Goal: Information Seeking & Learning: Learn about a topic

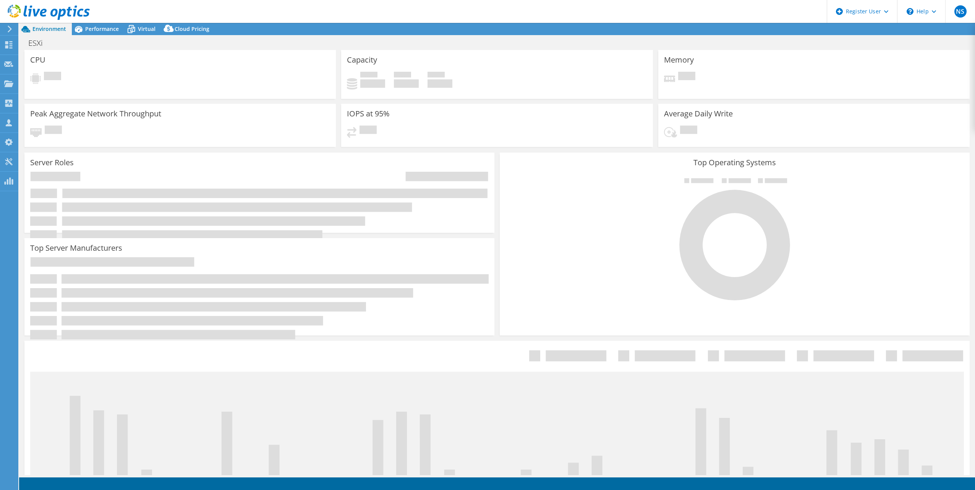
select select "USD"
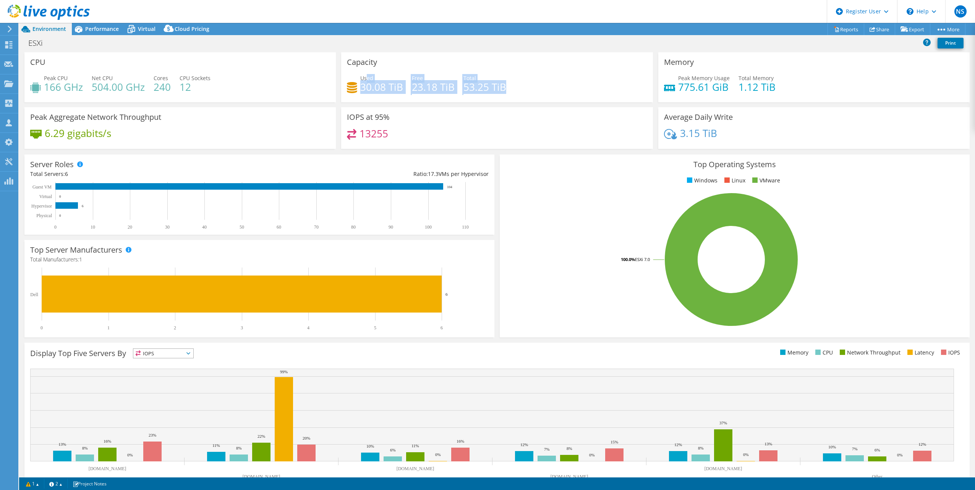
drag, startPoint x: 524, startPoint y: 91, endPoint x: 364, endPoint y: 76, distance: 160.4
click at [364, 76] on div "Used 30.08 TiB Free 23.18 TiB Total 53.25 TiB" at bounding box center [497, 86] width 300 height 25
drag, startPoint x: 364, startPoint y: 76, endPoint x: 186, endPoint y: 73, distance: 178.0
click at [487, 79] on div "Total 53.25 TiB" at bounding box center [484, 82] width 43 height 17
click at [117, 83] on h4 "504.00 GHz" at bounding box center [118, 87] width 53 height 8
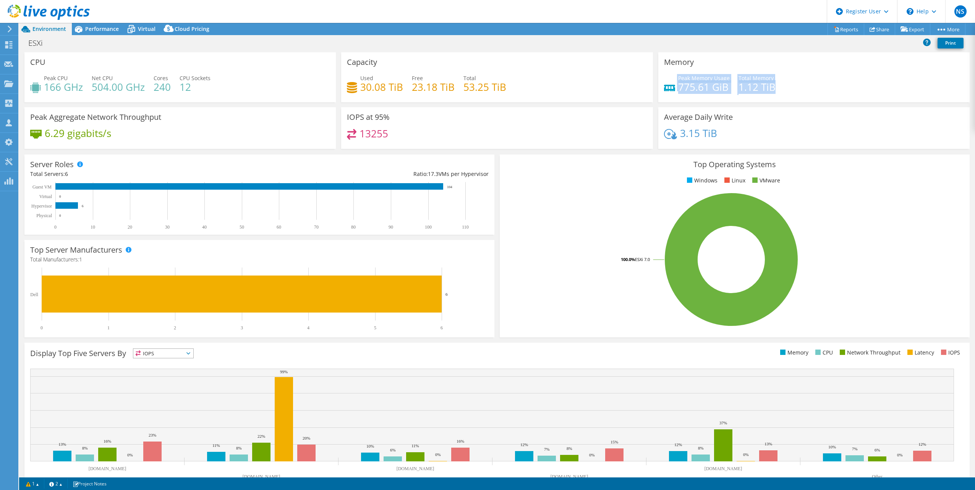
drag, startPoint x: 780, startPoint y: 88, endPoint x: 673, endPoint y: 81, distance: 106.8
click at [673, 81] on div "Peak Memory Usage 775.61 GiB Total Memory 1.12 TiB" at bounding box center [814, 86] width 300 height 25
drag, startPoint x: 673, startPoint y: 81, endPoint x: 725, endPoint y: 80, distance: 51.9
click at [725, 80] on div "Peak Memory Usage 775.61 GiB Total Memory 1.12 TiB" at bounding box center [814, 86] width 300 height 25
click at [778, 79] on div "Peak Memory Usage 775.61 GiB Total Memory 1.12 TiB" at bounding box center [814, 86] width 300 height 25
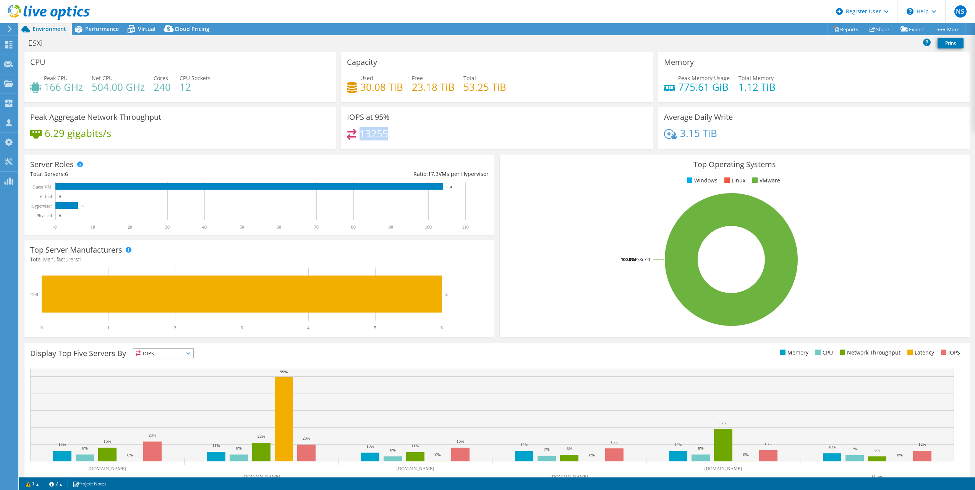
drag, startPoint x: 387, startPoint y: 132, endPoint x: 359, endPoint y: 134, distance: 27.6
click at [359, 134] on div "13255" at bounding box center [497, 137] width 300 height 16
drag, startPoint x: 359, startPoint y: 134, endPoint x: 181, endPoint y: 43, distance: 200.2
click at [380, 138] on h4 "13255" at bounding box center [373, 133] width 29 height 8
click at [110, 26] on span "Performance" at bounding box center [102, 28] width 34 height 7
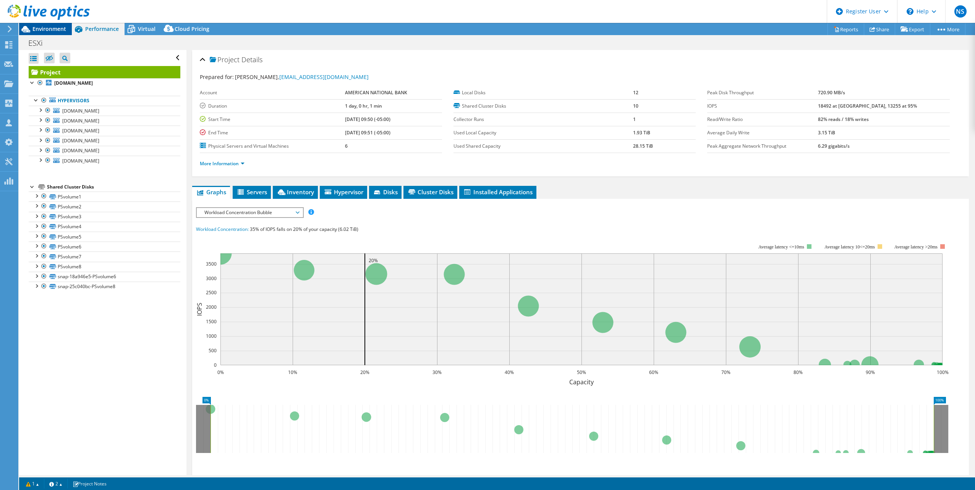
click at [49, 29] on span "Environment" at bounding box center [49, 28] width 34 height 7
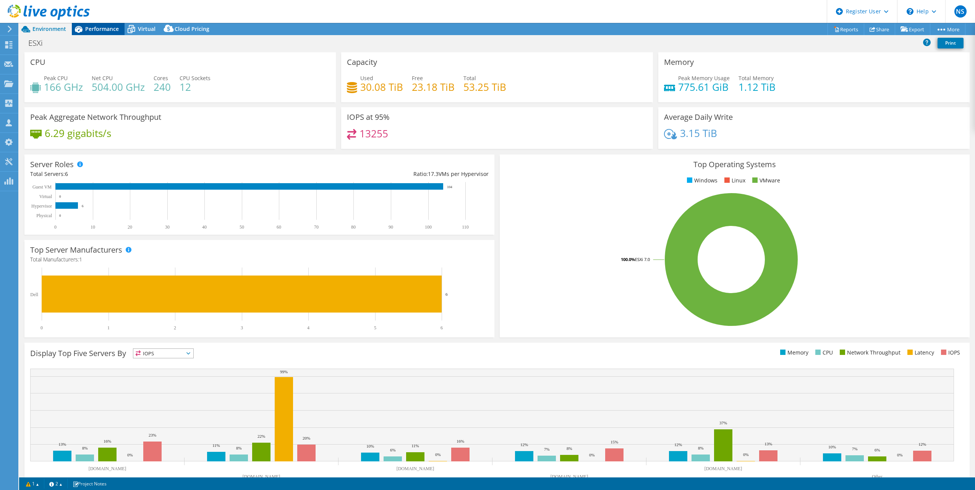
click at [97, 34] on div "Performance" at bounding box center [98, 29] width 53 height 12
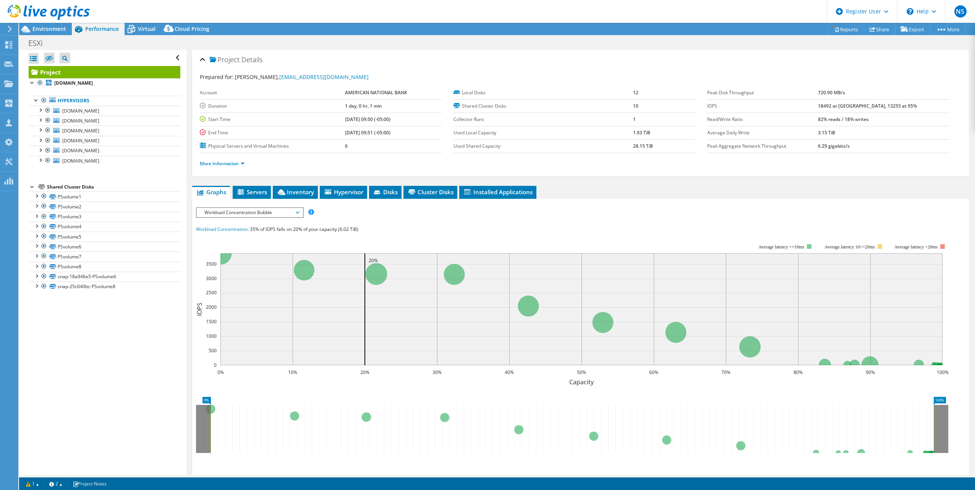
drag, startPoint x: 842, startPoint y: 107, endPoint x: 908, endPoint y: 107, distance: 65.7
click at [908, 107] on tr "IOPS 18492 at [GEOGRAPHIC_DATA], 13255 at 95%" at bounding box center [828, 105] width 242 height 13
click at [271, 217] on span "Workload Concentration Bubble" at bounding box center [250, 212] width 98 height 9
click at [495, 226] on div "Workload Concentration: 35% of IOPS falls on 20% of your capacity (6.02 TiB)" at bounding box center [580, 229] width 769 height 8
click at [240, 215] on span "Workload Concentration Bubble" at bounding box center [250, 212] width 98 height 9
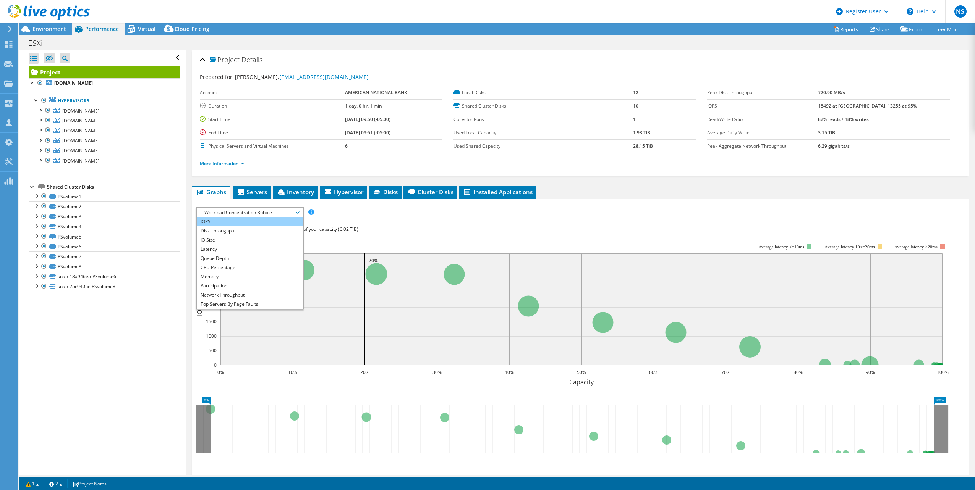
click at [234, 221] on li "IOPS" at bounding box center [250, 221] width 106 height 9
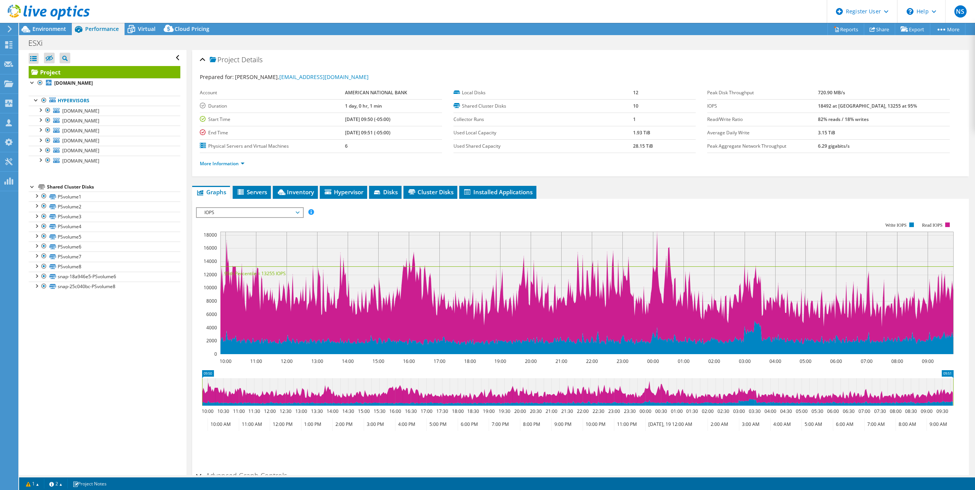
click at [243, 217] on span "IOPS" at bounding box center [250, 212] width 98 height 9
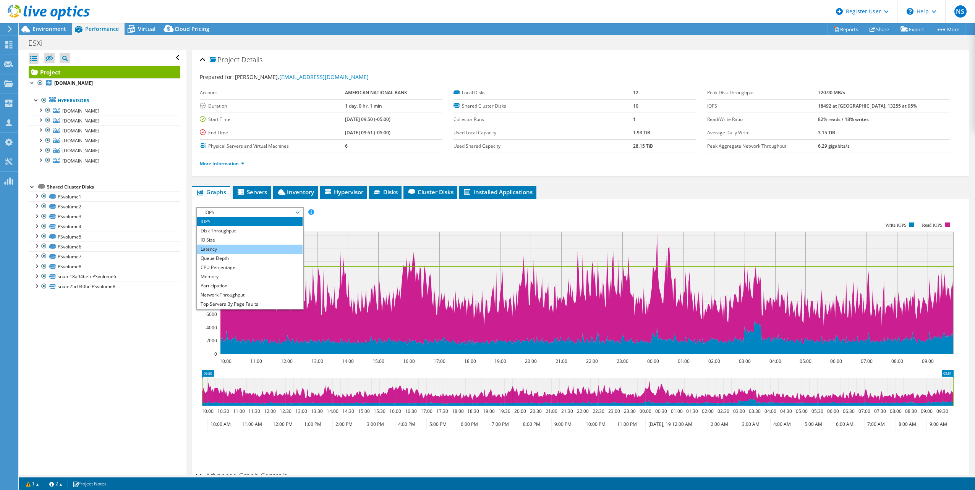
click at [237, 251] on li "Latency" at bounding box center [250, 249] width 106 height 9
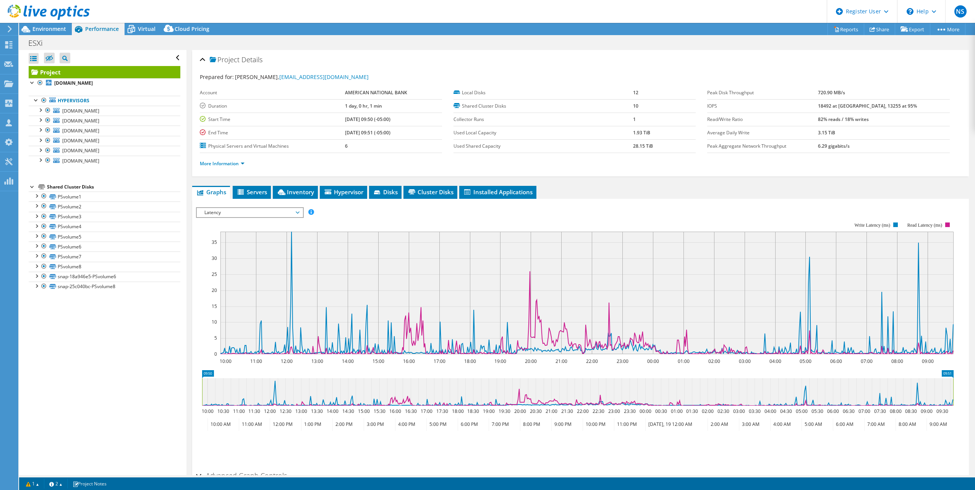
click at [242, 217] on span "Latency" at bounding box center [250, 212] width 98 height 9
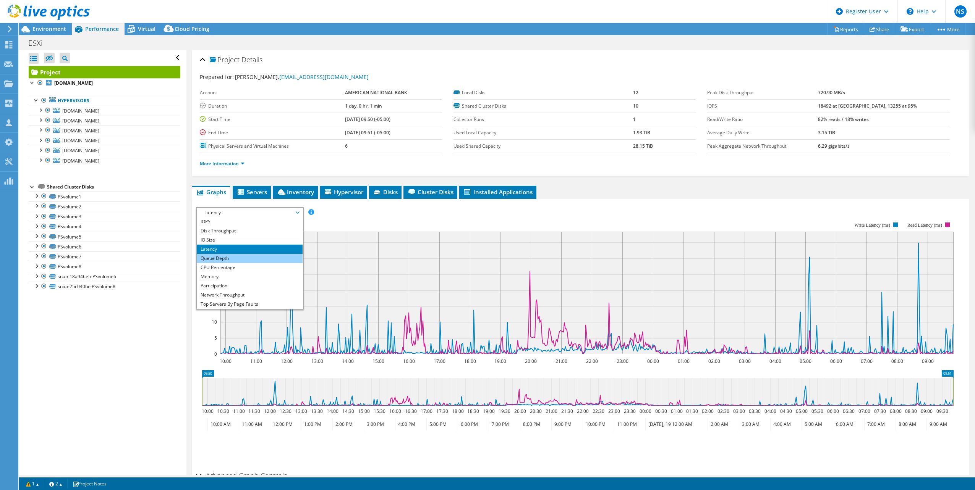
click at [259, 260] on li "Queue Depth" at bounding box center [250, 258] width 106 height 9
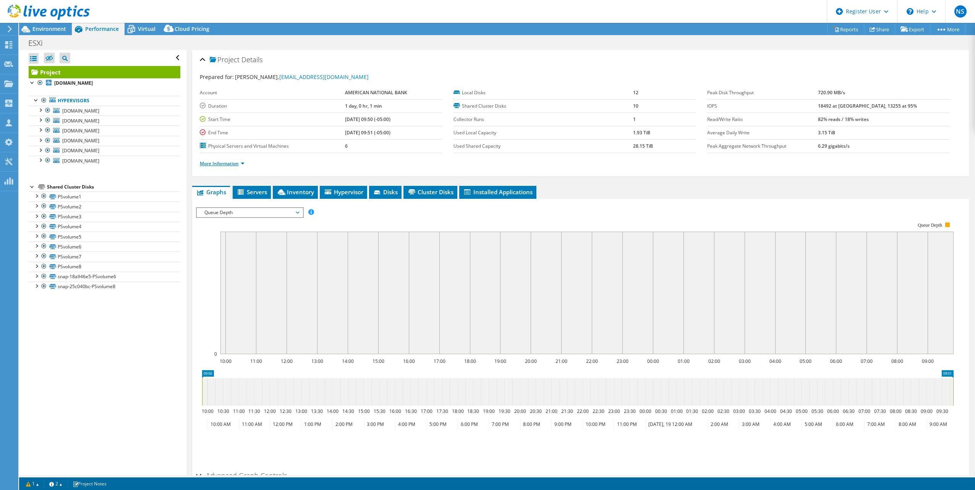
click at [235, 162] on link "More Information" at bounding box center [222, 163] width 45 height 6
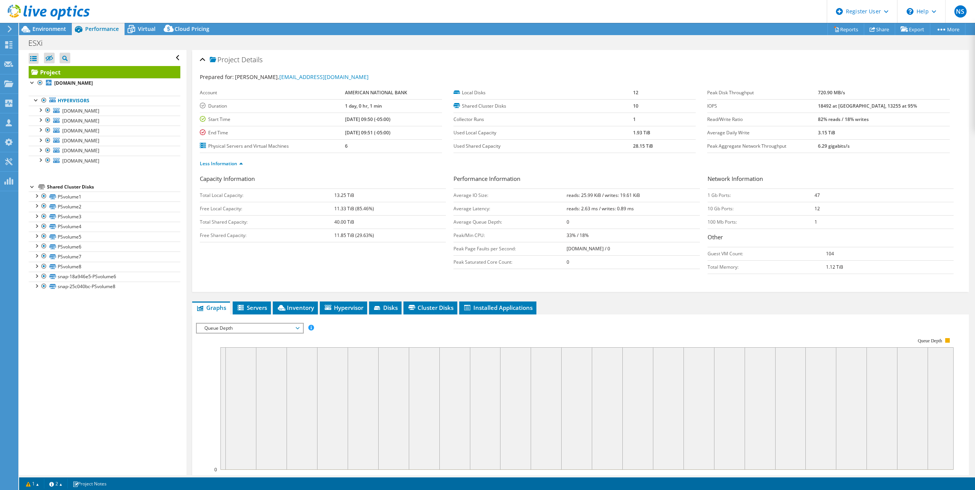
click at [264, 329] on span "Queue Depth" at bounding box center [250, 328] width 98 height 9
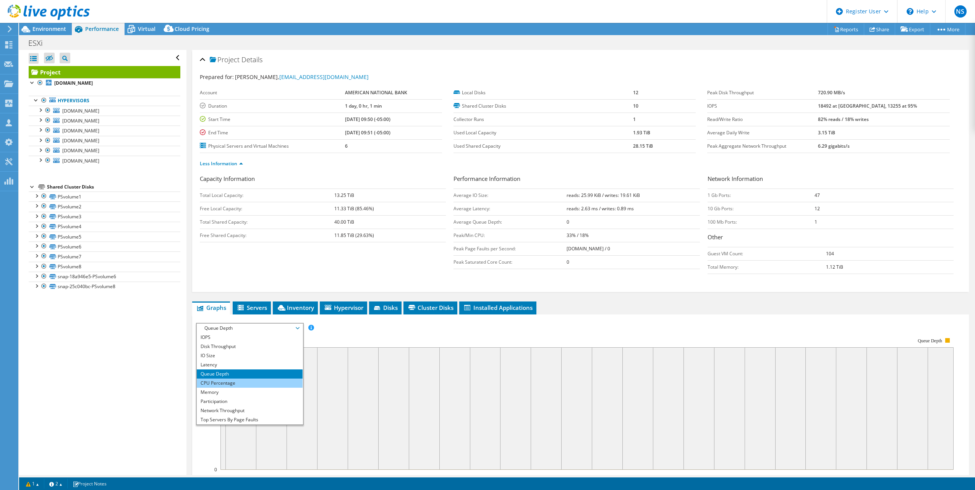
click at [222, 387] on li "CPU Percentage" at bounding box center [250, 383] width 106 height 9
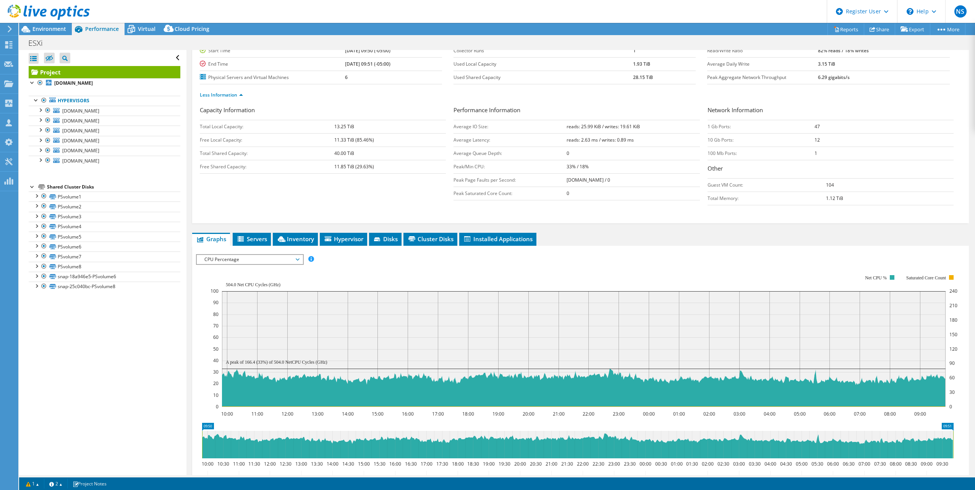
scroll to position [76, 0]
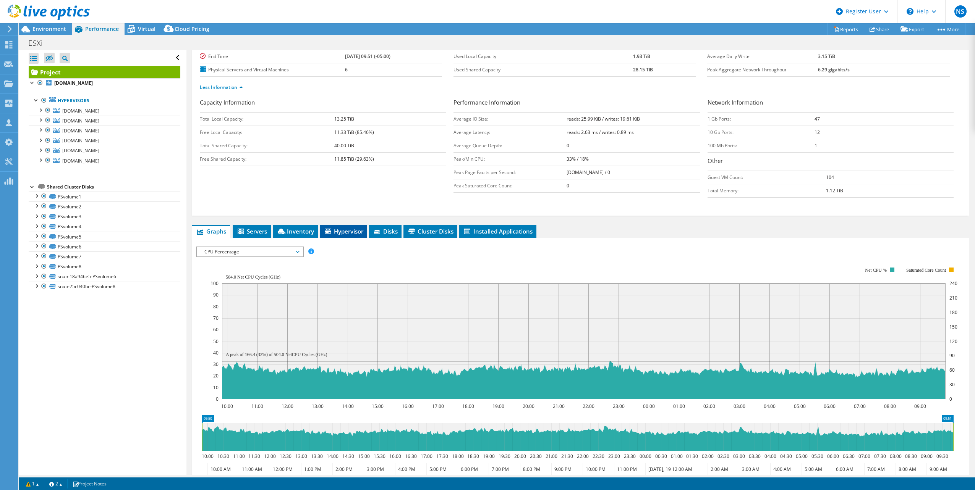
click at [337, 231] on span "Hypervisor" at bounding box center [344, 232] width 40 height 8
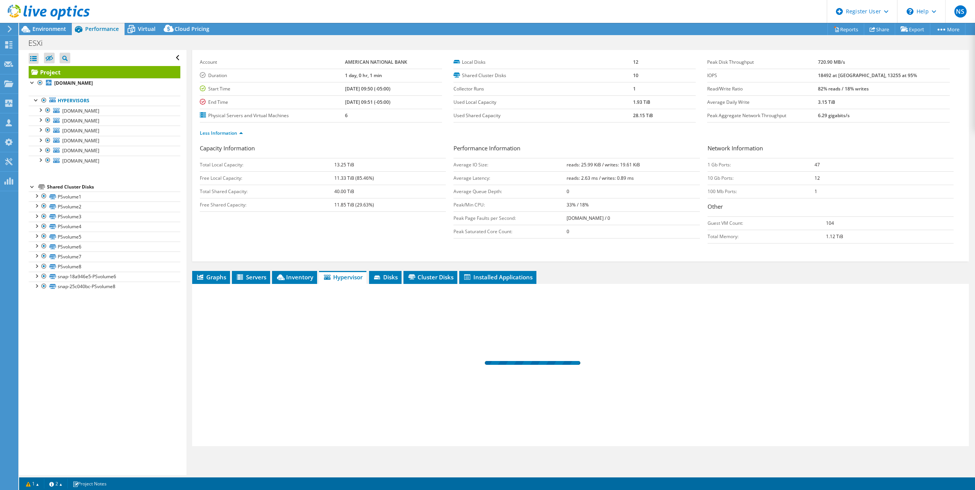
scroll to position [31, 0]
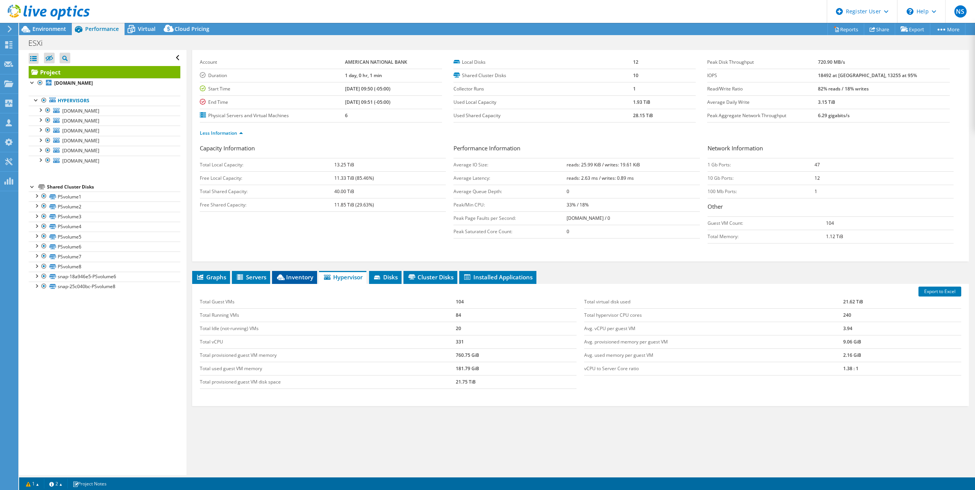
click at [296, 281] on span "Inventory" at bounding box center [294, 277] width 37 height 8
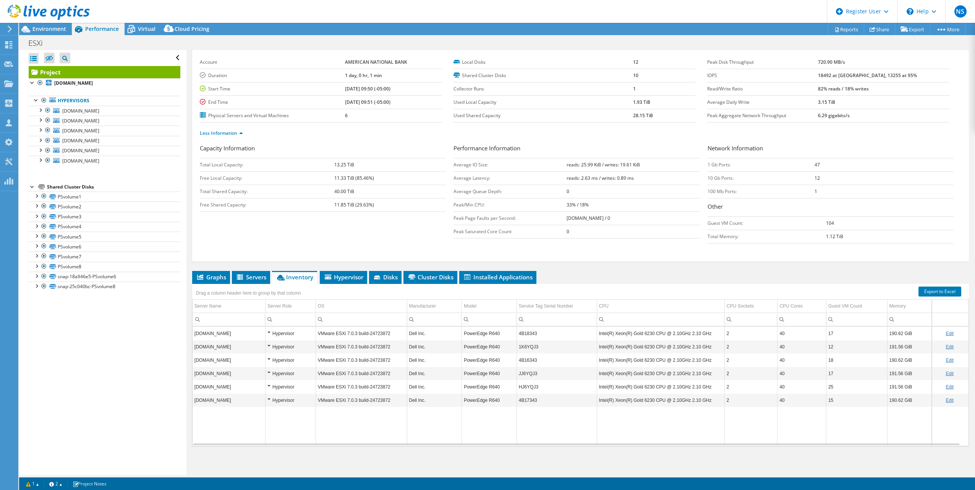
click at [528, 335] on td "4B18343" at bounding box center [556, 333] width 80 height 13
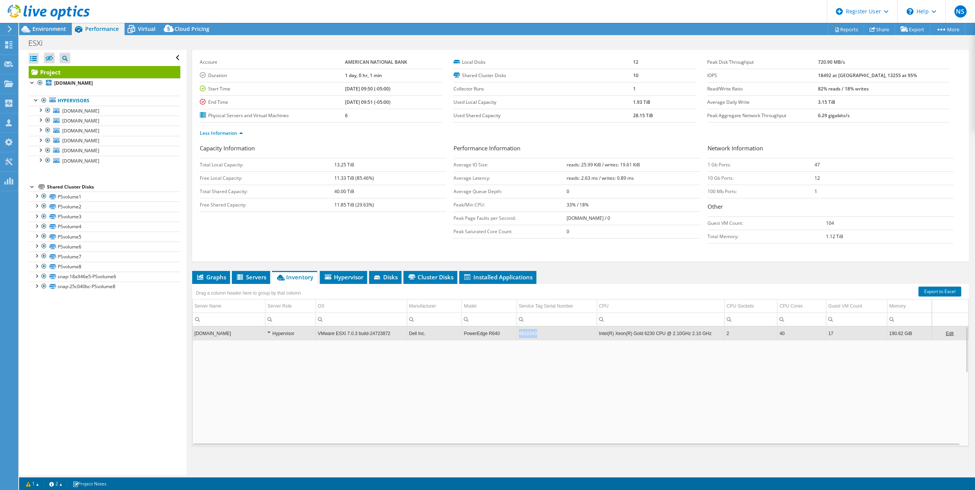
click at [528, 335] on td "4B18343" at bounding box center [556, 333] width 80 height 13
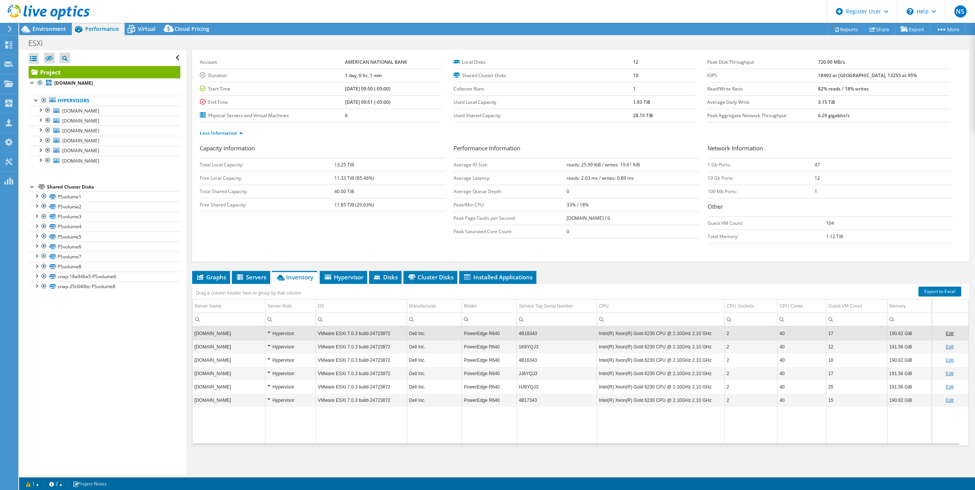
click at [528, 335] on td "4B18343" at bounding box center [556, 333] width 80 height 13
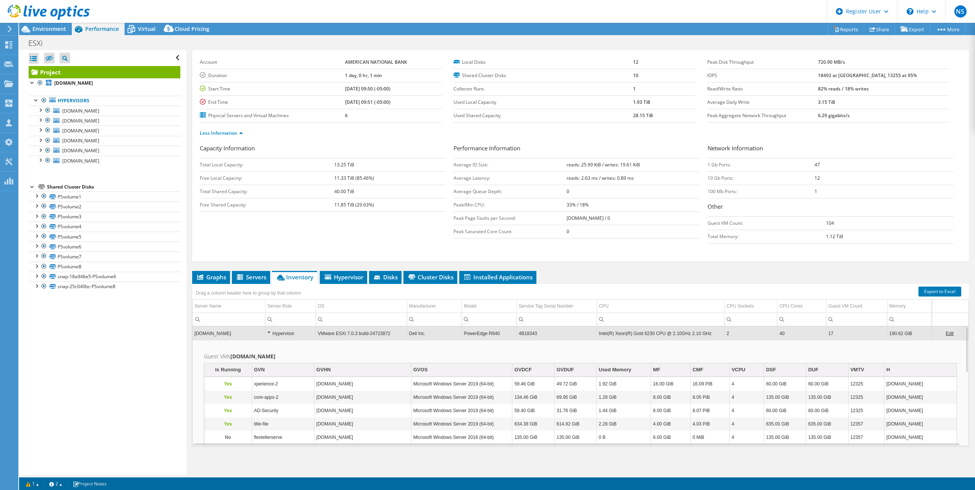
drag, startPoint x: 528, startPoint y: 335, endPoint x: 521, endPoint y: 331, distance: 7.7
click at [521, 331] on td "4B18343" at bounding box center [556, 333] width 80 height 13
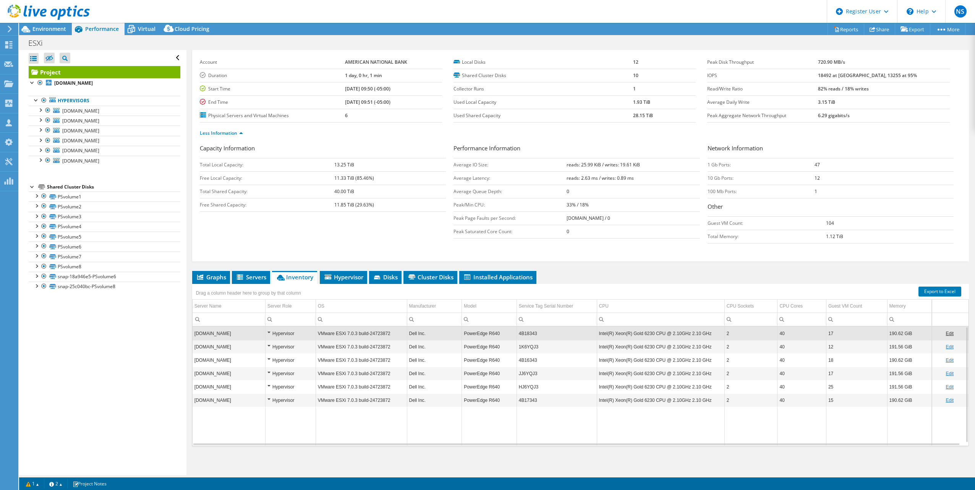
drag, startPoint x: 521, startPoint y: 331, endPoint x: 616, endPoint y: 296, distance: 101.2
click at [615, 296] on div "Drag a column header here to group by that column" at bounding box center [580, 290] width 777 height 13
drag, startPoint x: 549, startPoint y: 337, endPoint x: 510, endPoint y: 336, distance: 38.2
click at [510, 336] on tr "[DOMAIN_NAME] Hypervisor VMware ESXi 7.0.3 build-24723872 Dell Inc. PowerEdge R…" at bounding box center [581, 333] width 776 height 13
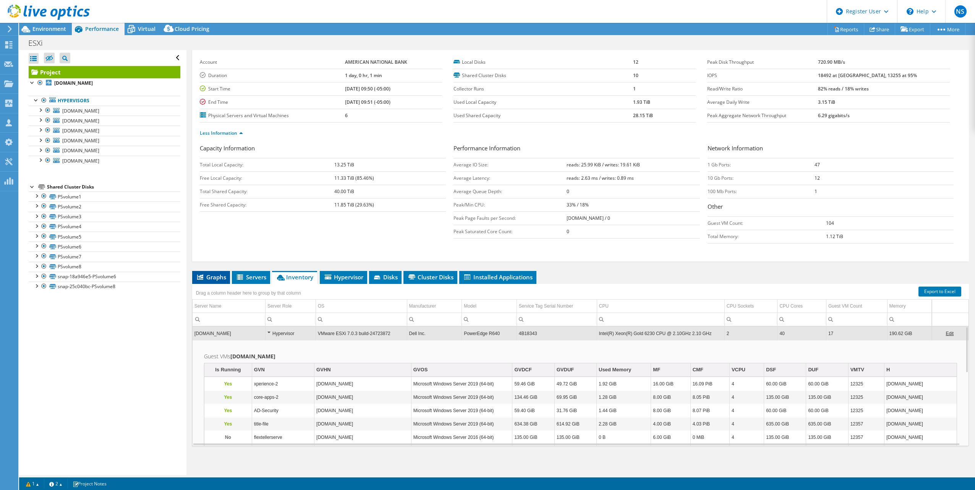
click at [220, 278] on span "Graphs" at bounding box center [211, 277] width 30 height 8
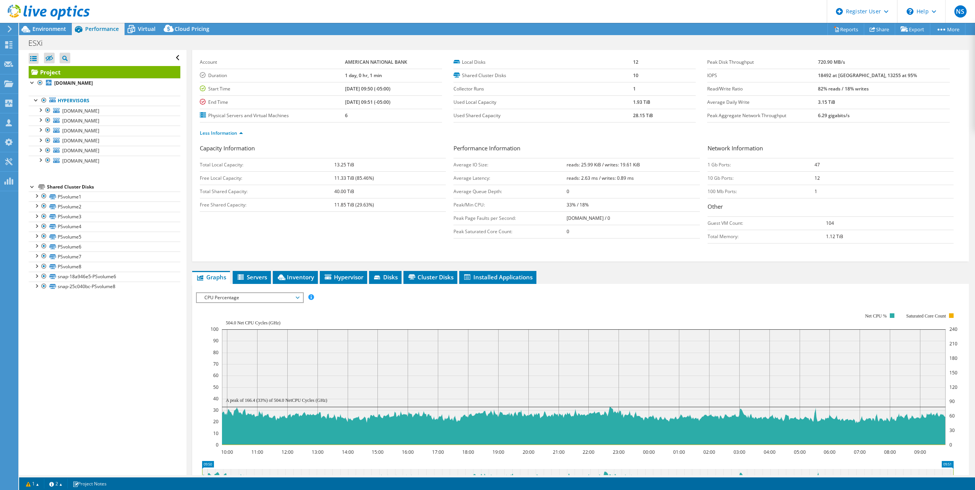
click at [253, 299] on span "CPU Percentage" at bounding box center [250, 297] width 98 height 9
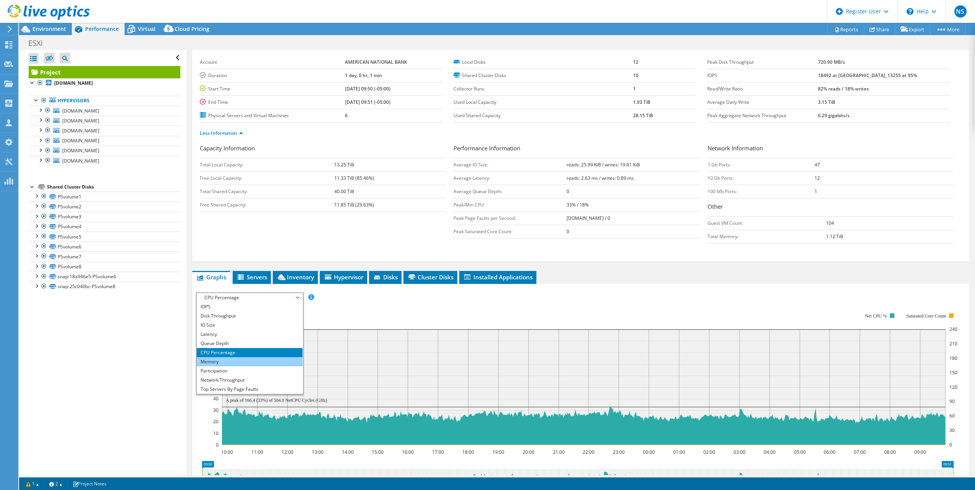
click at [244, 364] on li "Memory" at bounding box center [250, 362] width 106 height 9
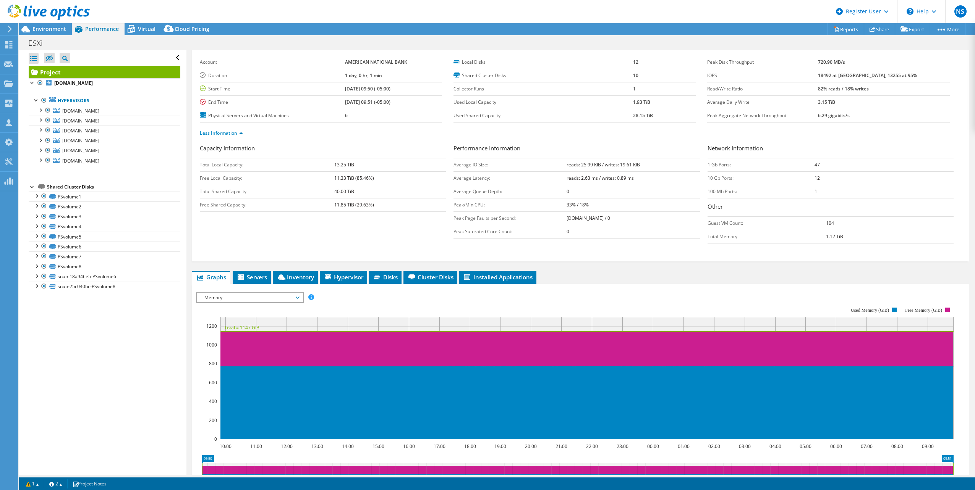
click at [290, 302] on span "Memory" at bounding box center [250, 297] width 98 height 9
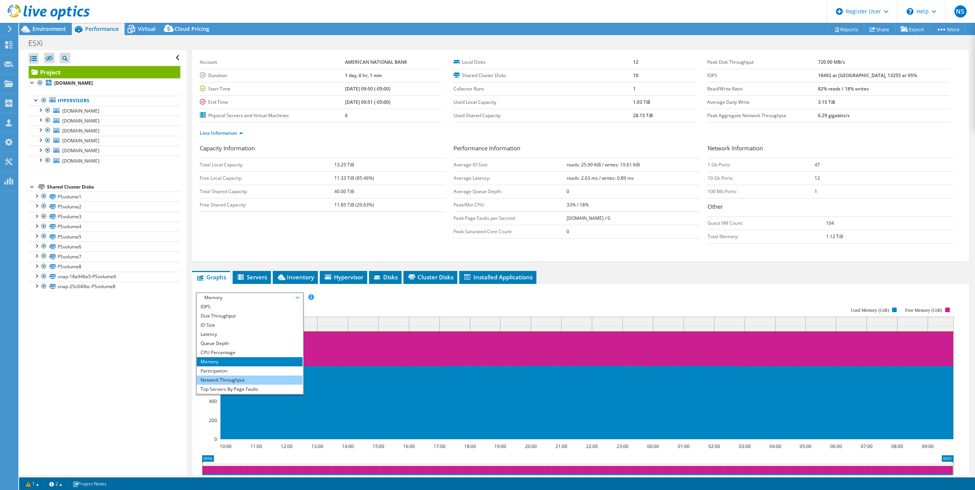
click at [271, 377] on li "Network Throughput" at bounding box center [250, 380] width 106 height 9
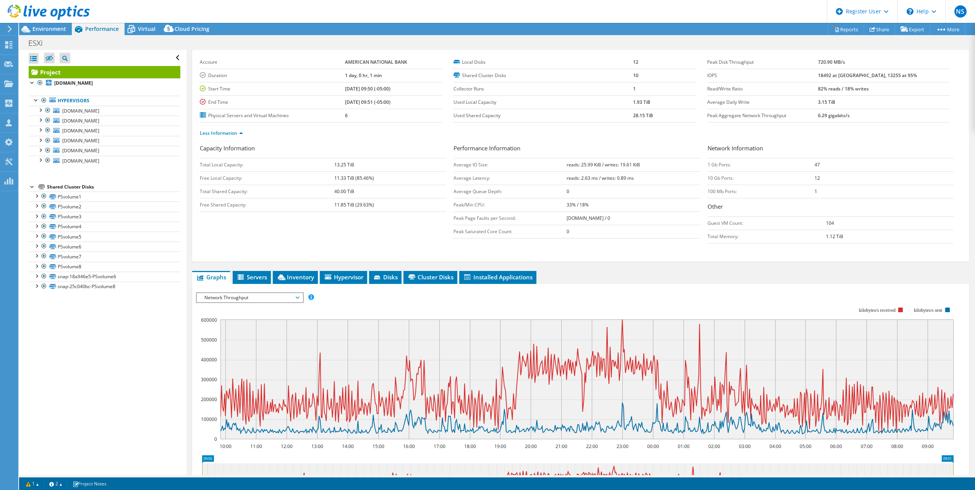
drag, startPoint x: 826, startPoint y: 179, endPoint x: 768, endPoint y: 169, distance: 58.6
click at [768, 169] on tbody "1 Gb Ports: 47 10 Gb Ports: 12 100 Mb Ports: 1" at bounding box center [830, 178] width 246 height 40
click at [766, 169] on td "1 Gb Ports:" at bounding box center [760, 164] width 107 height 13
click at [50, 30] on span "Environment" at bounding box center [49, 28] width 34 height 7
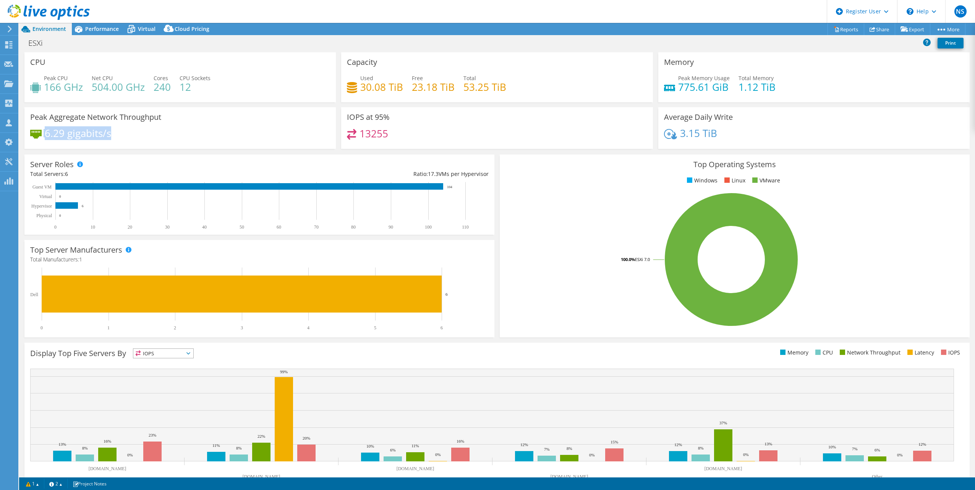
drag, startPoint x: 118, startPoint y: 135, endPoint x: 43, endPoint y: 136, distance: 75.3
click at [43, 136] on div "6.29 gigabits/s" at bounding box center [180, 137] width 300 height 16
click at [544, 126] on div "IOPS at 95% 13255" at bounding box center [496, 128] width 311 height 42
click at [117, 31] on span "Performance" at bounding box center [102, 28] width 34 height 7
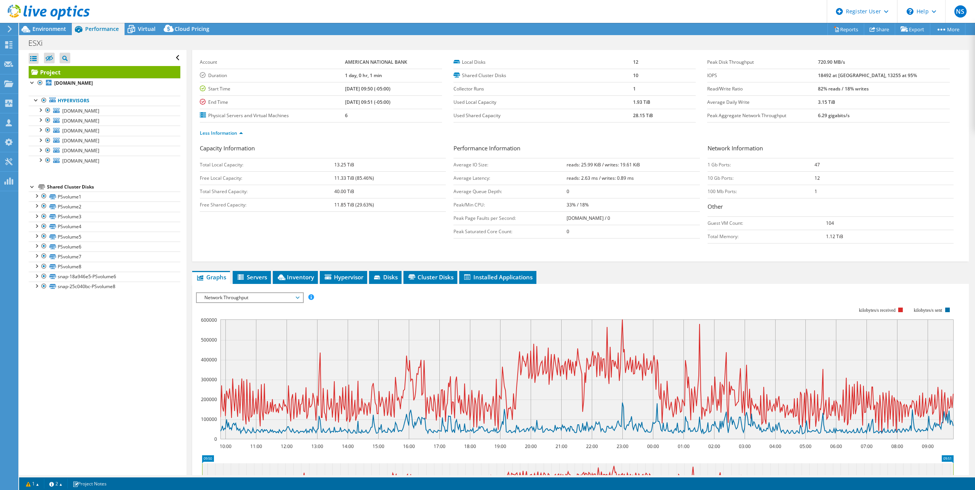
click at [255, 299] on span "Network Throughput" at bounding box center [250, 297] width 98 height 9
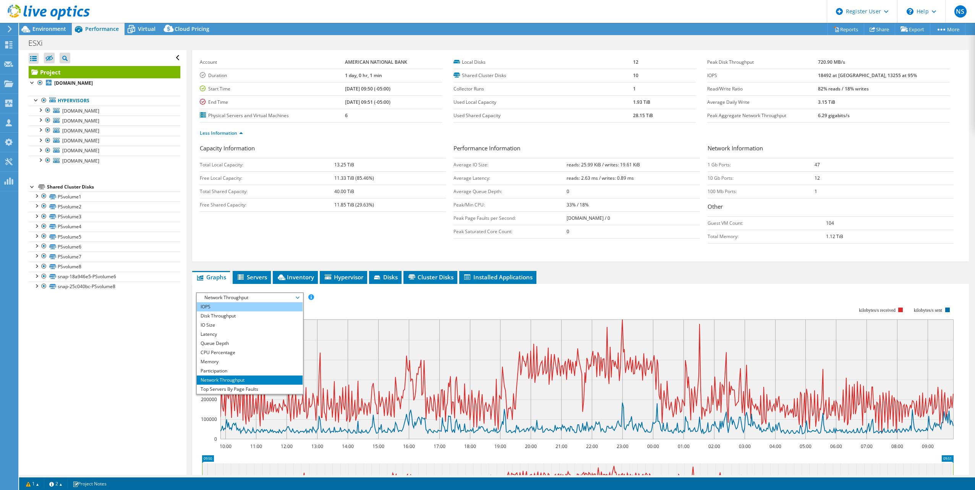
click at [242, 310] on li "IOPS" at bounding box center [250, 307] width 106 height 9
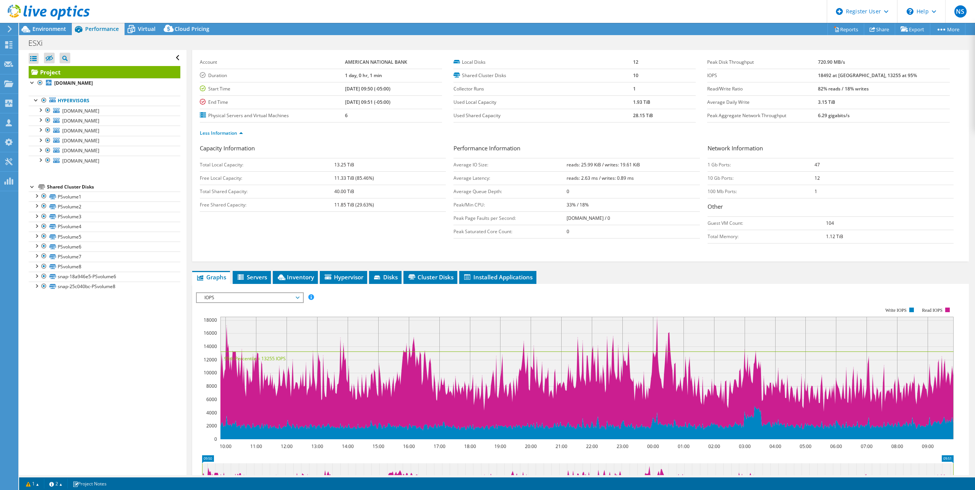
click at [221, 299] on span "IOPS" at bounding box center [250, 297] width 98 height 9
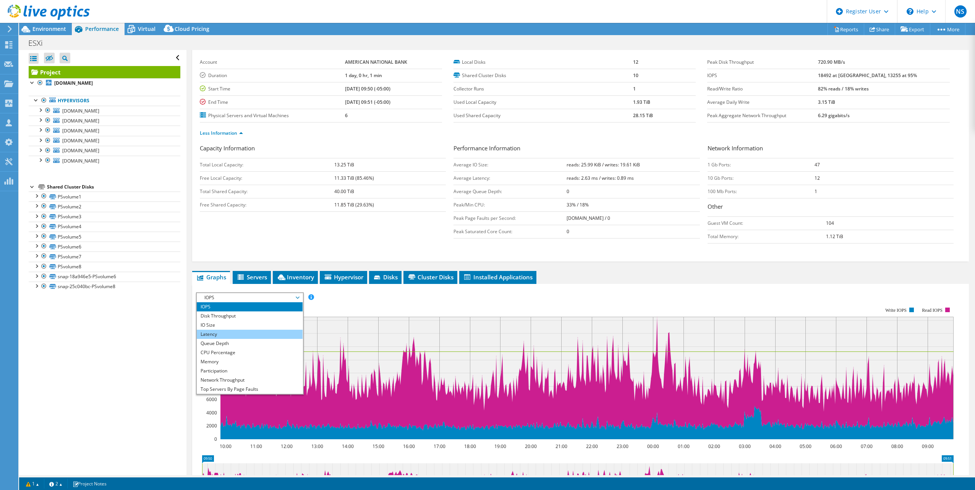
click at [223, 336] on li "Latency" at bounding box center [250, 334] width 106 height 9
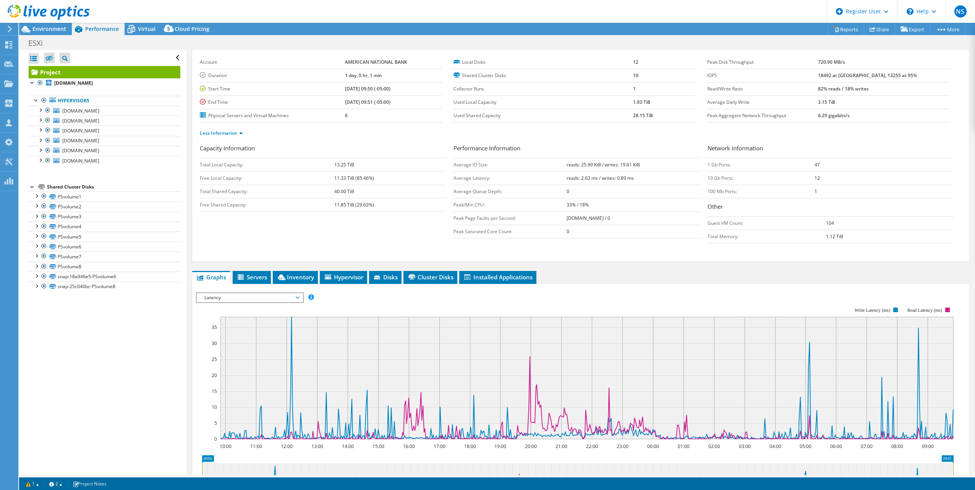
click at [259, 301] on span "Latency" at bounding box center [250, 297] width 98 height 9
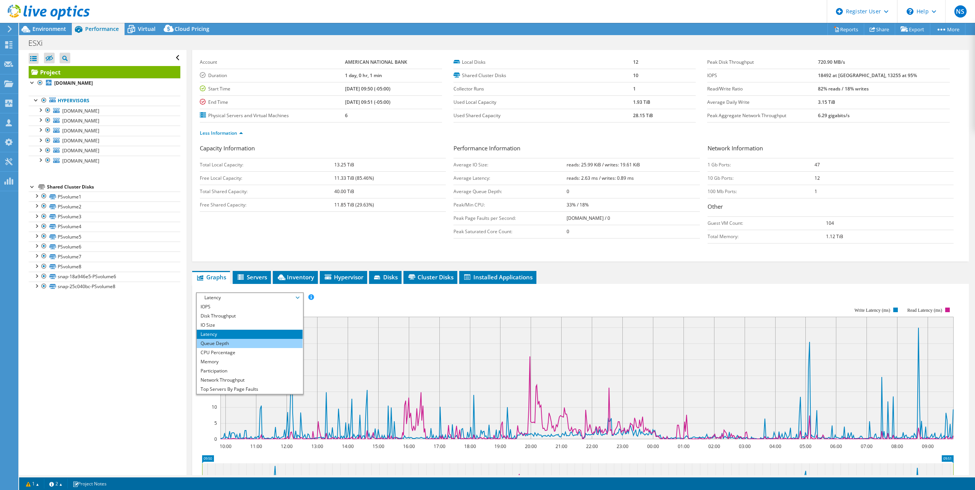
click at [251, 345] on li "Queue Depth" at bounding box center [250, 343] width 106 height 9
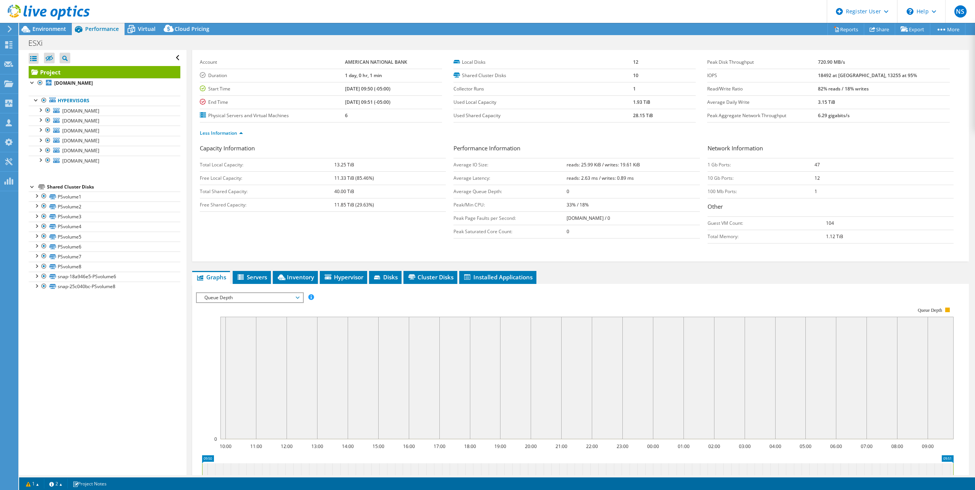
click at [270, 298] on span "Queue Depth" at bounding box center [250, 297] width 98 height 9
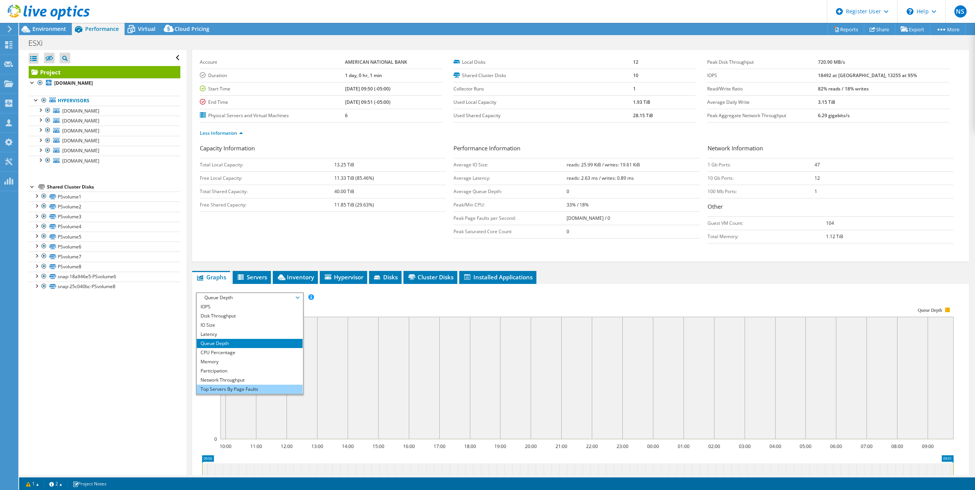
click at [243, 389] on li "Top Servers By Page Faults" at bounding box center [250, 389] width 106 height 9
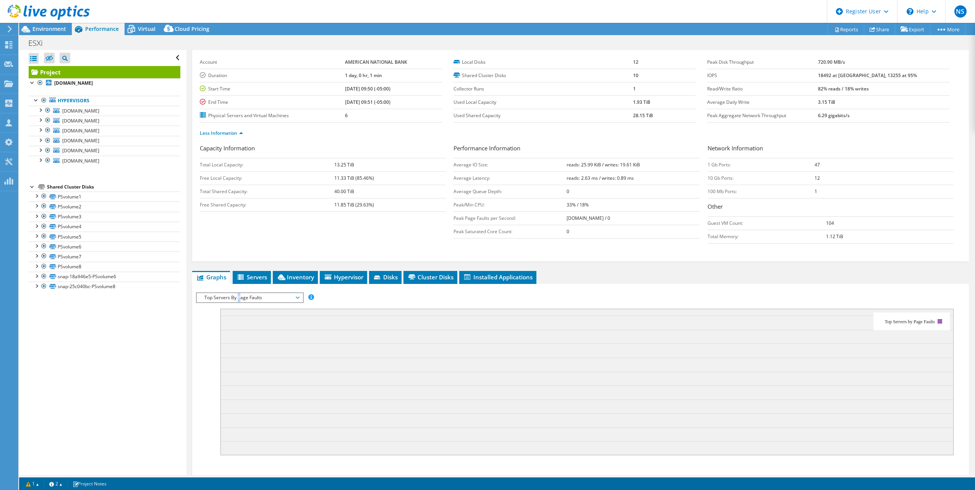
click at [238, 298] on span "Top Servers By Page Faults" at bounding box center [250, 297] width 98 height 9
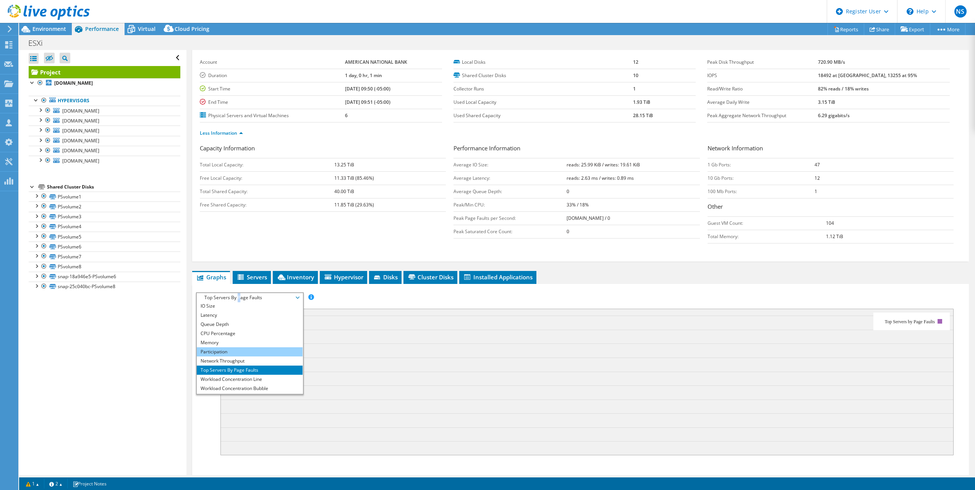
scroll to position [28, 0]
click at [264, 376] on li "Workload Concentration Bubble" at bounding box center [250, 380] width 106 height 9
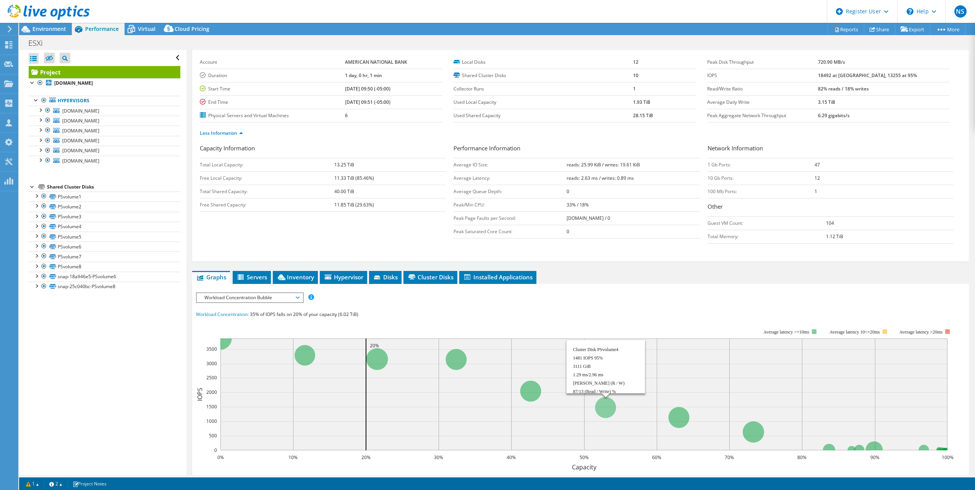
click at [612, 409] on circle at bounding box center [605, 407] width 21 height 21
click at [40, 226] on div at bounding box center [36, 226] width 8 height 8
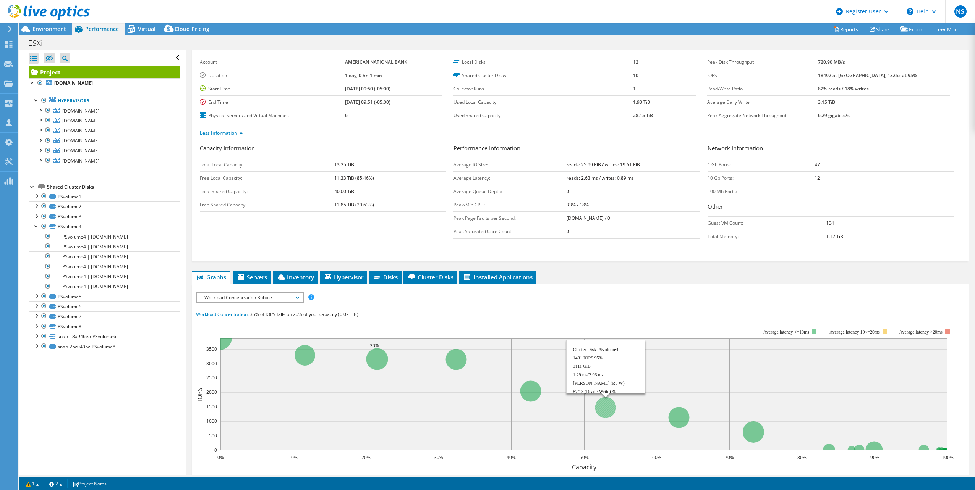
click at [597, 408] on circle at bounding box center [605, 407] width 21 height 21
click at [141, 23] on div "Virtual" at bounding box center [143, 29] width 37 height 12
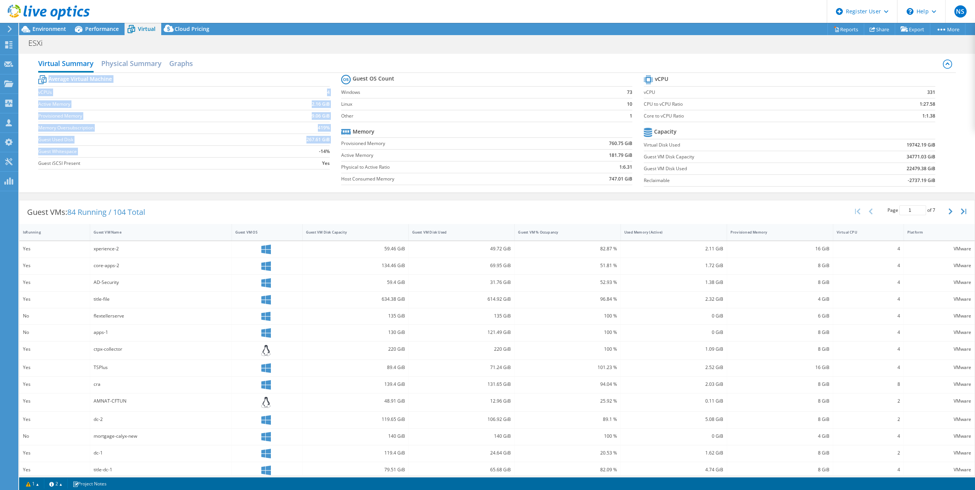
drag, startPoint x: 37, startPoint y: 123, endPoint x: 323, endPoint y: 147, distance: 287.5
click at [323, 147] on div "Virtual Summary Physical Summary Graphs Average Virtual Machine vCPUs 4 Active …" at bounding box center [497, 123] width 956 height 139
drag, startPoint x: 323, startPoint y: 147, endPoint x: 273, endPoint y: 183, distance: 61.5
click at [290, 186] on div "Average Virtual Machine vCPUs 4 Active Memory 2.16 GiB Provisioned Memory 9.06 …" at bounding box center [497, 132] width 918 height 118
drag, startPoint x: 35, startPoint y: 149, endPoint x: 332, endPoint y: 151, distance: 296.4
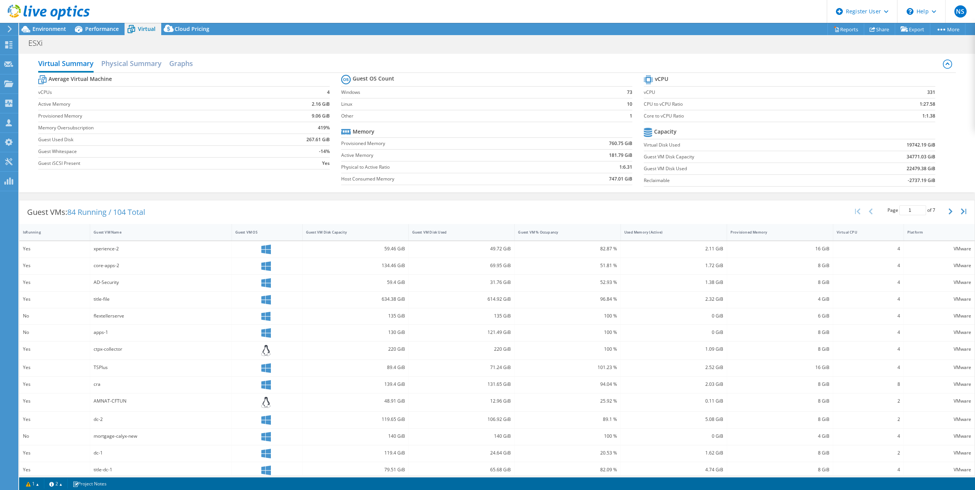
click at [332, 151] on div "Virtual Summary Physical Summary Graphs Average Virtual Machine vCPUs 4 Active …" at bounding box center [497, 123] width 956 height 139
drag, startPoint x: 332, startPoint y: 151, endPoint x: 299, endPoint y: 154, distance: 33.0
click at [299, 154] on td "-14%" at bounding box center [295, 152] width 70 height 12
drag, startPoint x: 637, startPoint y: 90, endPoint x: 911, endPoint y: 120, distance: 275.5
click at [911, 120] on div "Average Virtual Machine vCPUs 4 Active Memory 2.16 GiB Provisioned Memory 9.06 …" at bounding box center [497, 132] width 918 height 118
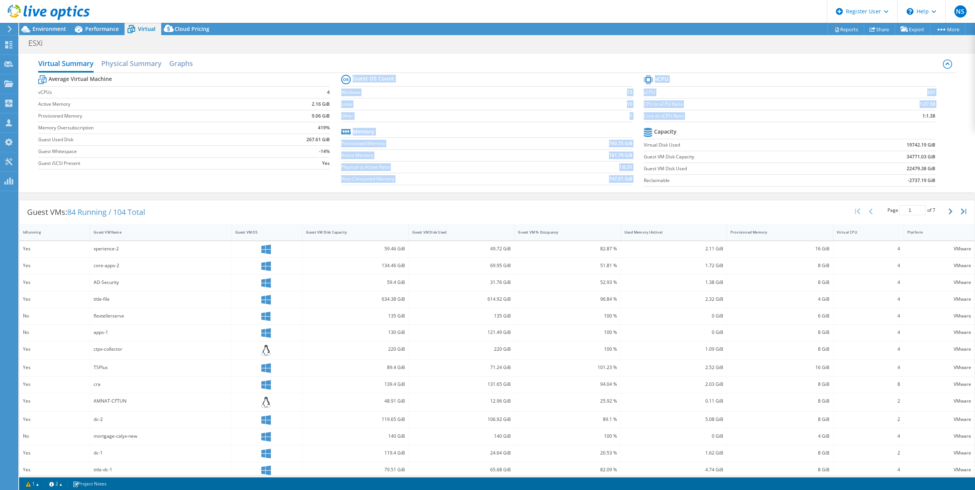
drag, startPoint x: 911, startPoint y: 120, endPoint x: 874, endPoint y: 120, distance: 36.7
click at [874, 120] on td "1:1.38" at bounding box center [896, 116] width 76 height 12
drag, startPoint x: 936, startPoint y: 117, endPoint x: 734, endPoint y: 89, distance: 203.5
click at [735, 89] on section "vCPU vCPU 331 CPU to vCPU Ratio 1:27.58 Core to vCPU Ratio 1:1.38 Capacity Virt…" at bounding box center [795, 131] width 303 height 117
drag, startPoint x: 734, startPoint y: 89, endPoint x: 756, endPoint y: 99, distance: 24.1
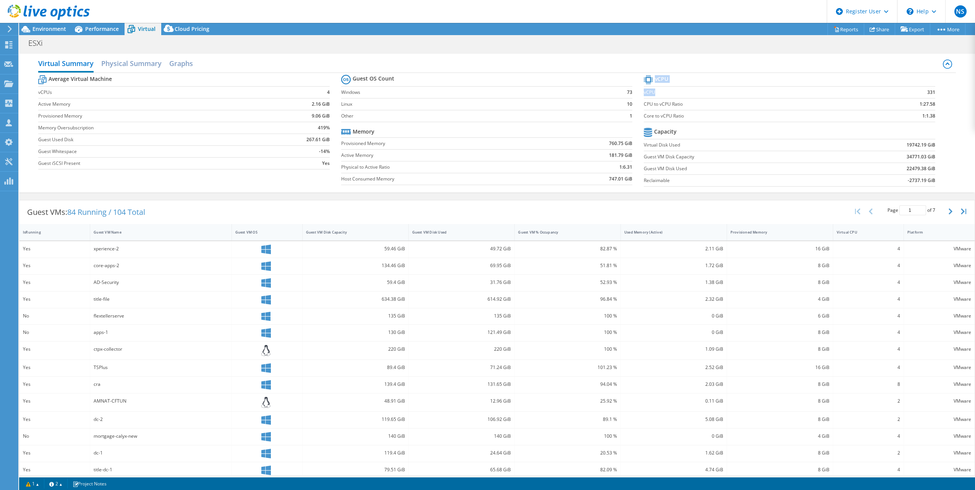
click at [734, 89] on label "vCPU" at bounding box center [751, 93] width 215 height 8
